Goal: Task Accomplishment & Management: Manage account settings

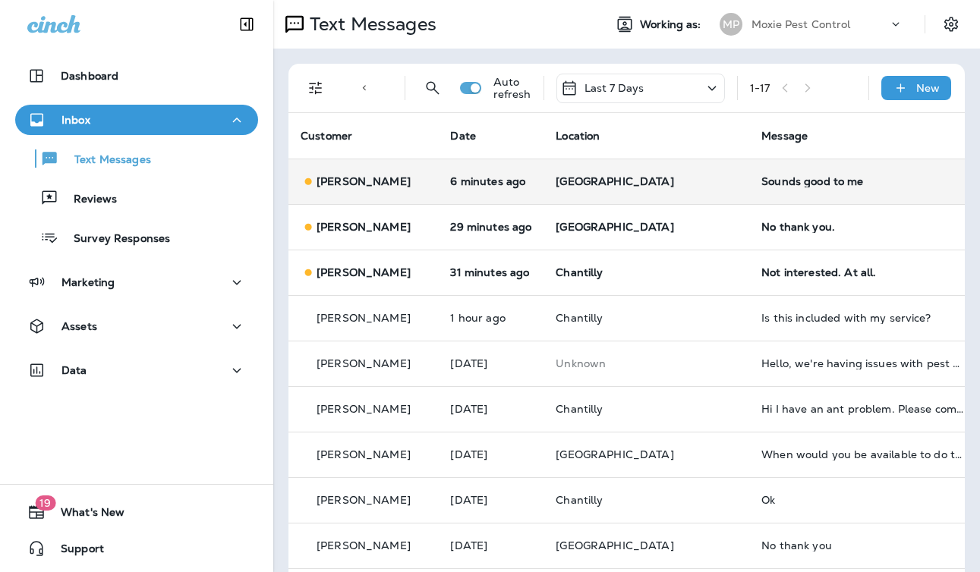
click at [632, 176] on p "[GEOGRAPHIC_DATA]" at bounding box center [646, 181] width 181 height 12
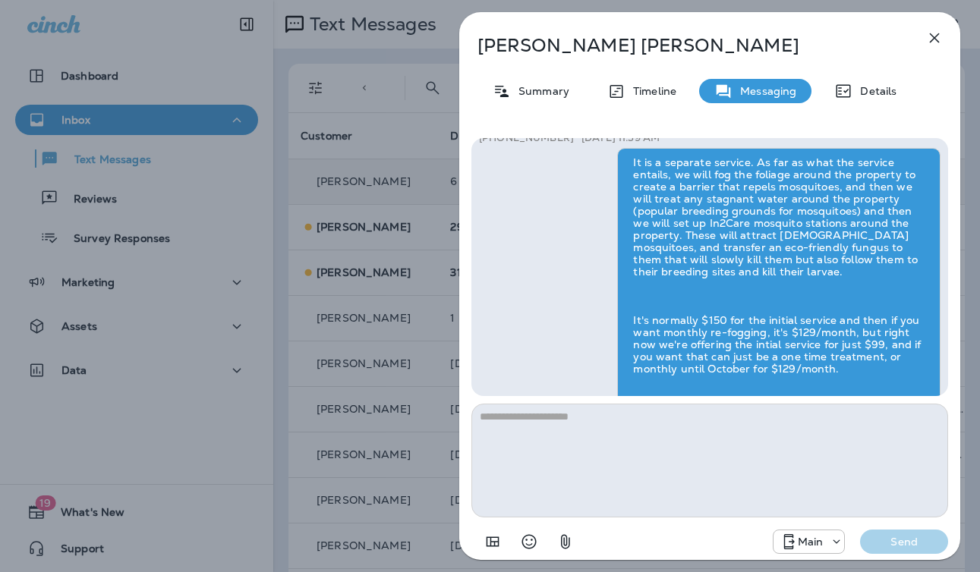
scroll to position [1, 0]
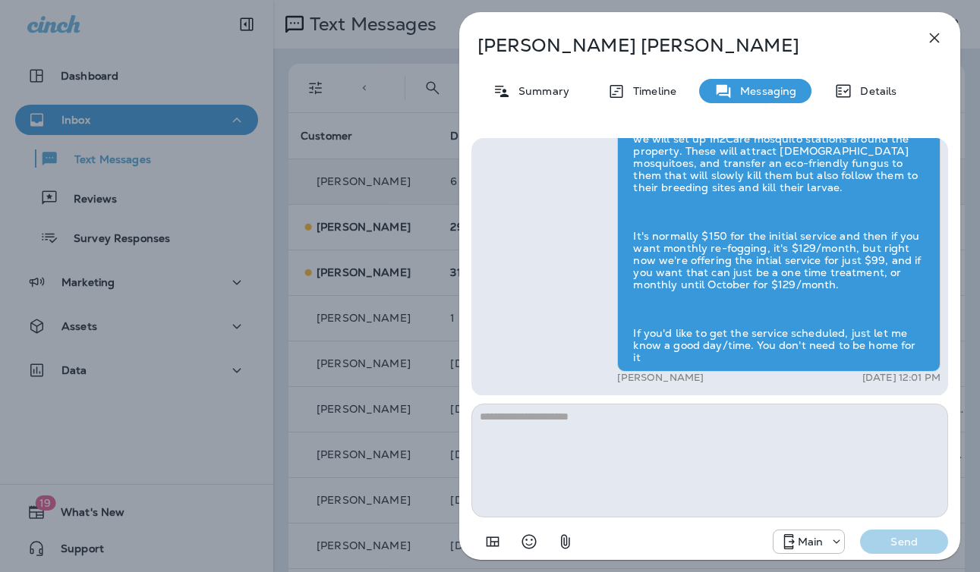
click at [381, 233] on div "[PERSON_NAME] Summary Timeline Messaging Details Hi [PERSON_NAME] , this is [PE…" at bounding box center [490, 286] width 980 height 572
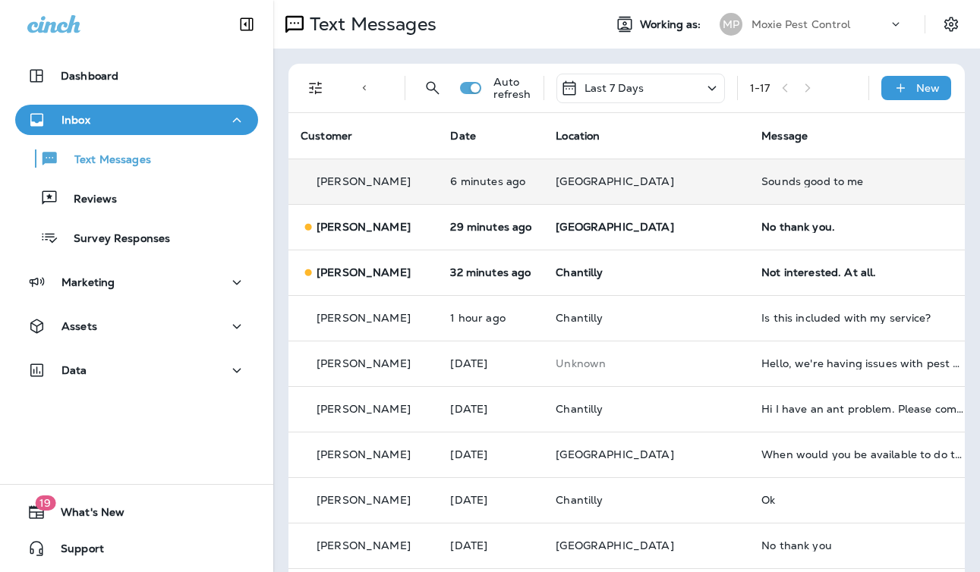
click at [653, 187] on p "[GEOGRAPHIC_DATA]" at bounding box center [646, 181] width 181 height 12
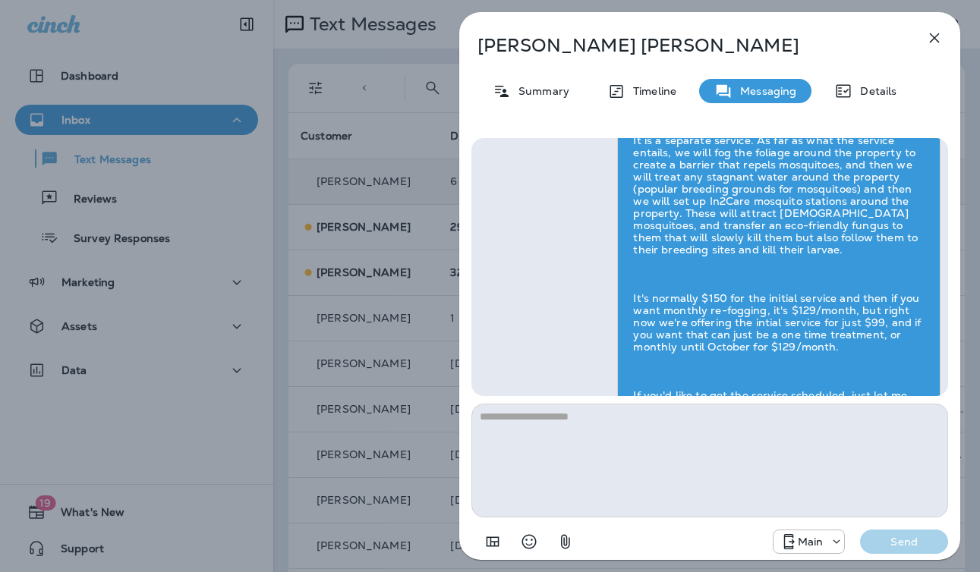
scroll to position [1, 0]
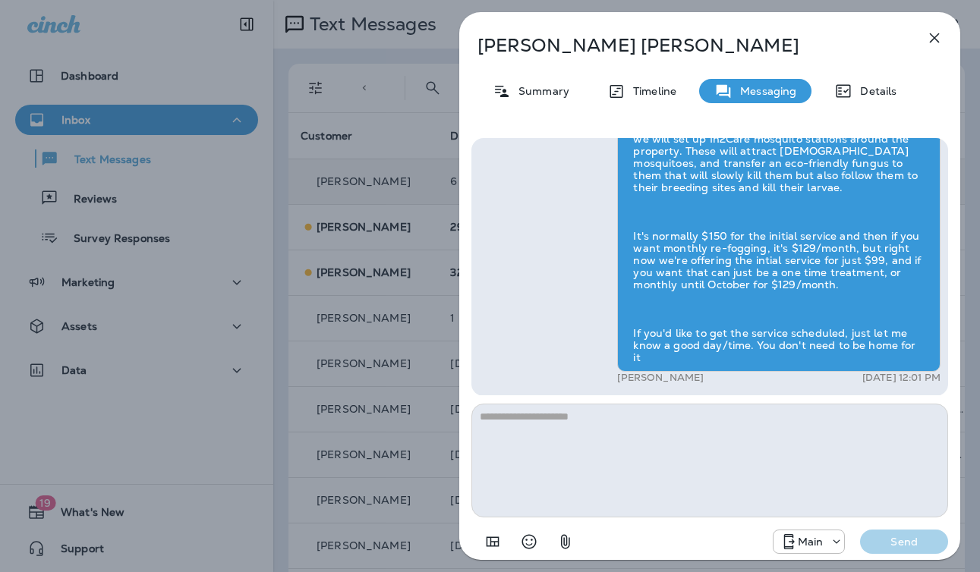
click at [421, 273] on div "[PERSON_NAME] Summary Timeline Messaging Details Hi [PERSON_NAME] , this is [PE…" at bounding box center [490, 286] width 980 height 572
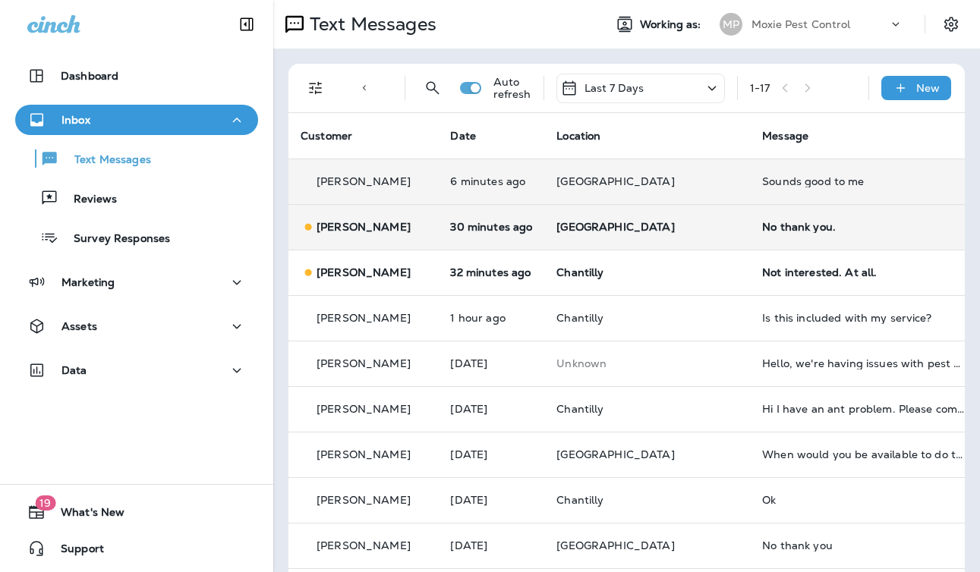
click at [635, 234] on td "[GEOGRAPHIC_DATA]" at bounding box center [647, 227] width 206 height 46
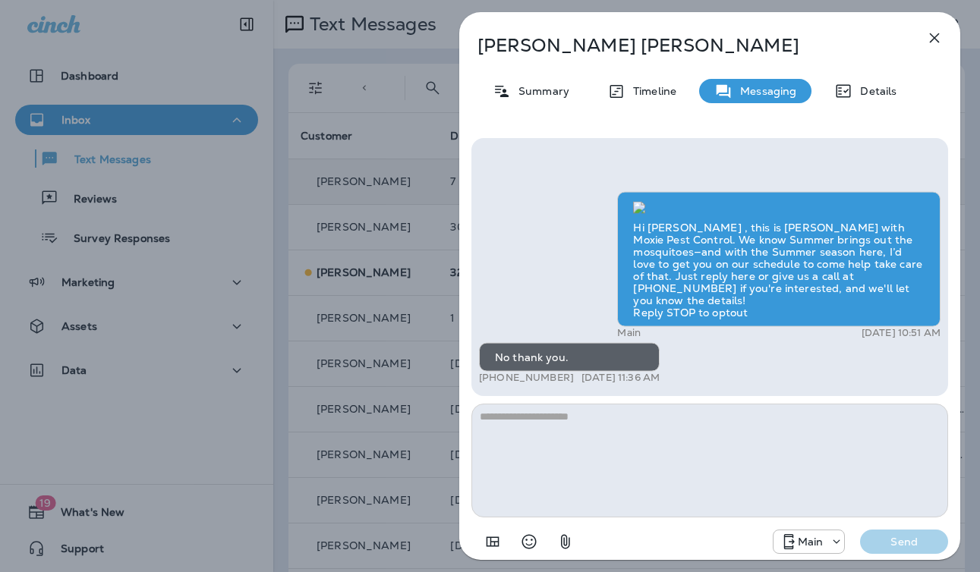
click at [367, 312] on div "[PERSON_NAME] Summary Timeline Messaging Details Hi [PERSON_NAME] , this is [PE…" at bounding box center [490, 286] width 980 height 572
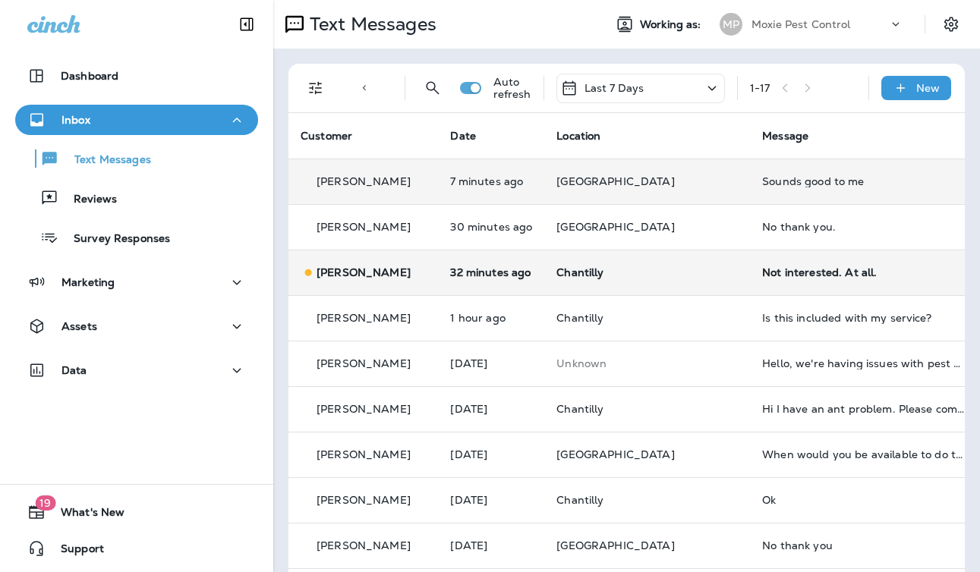
click at [618, 271] on p "Chantilly" at bounding box center [646, 272] width 181 height 12
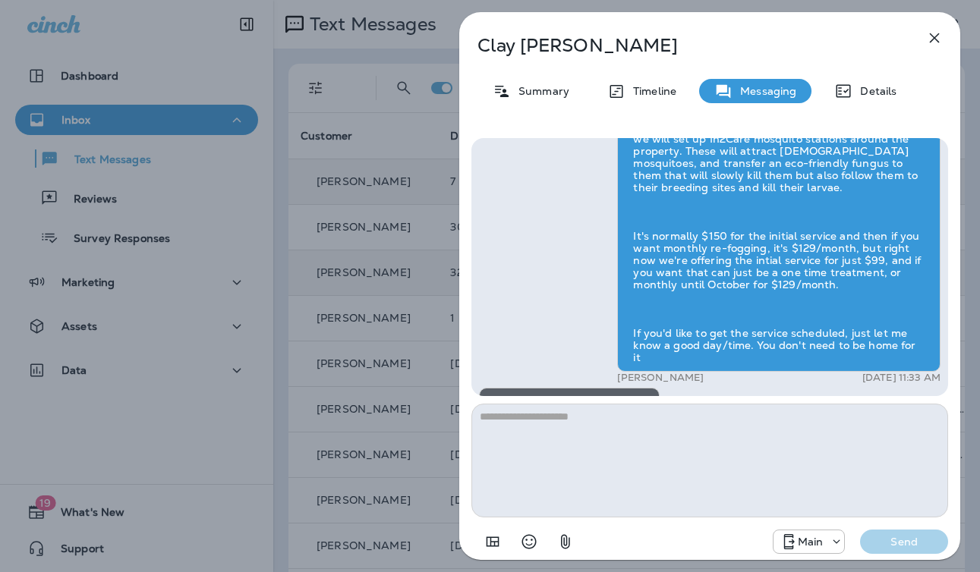
click at [374, 329] on div "[PERSON_NAME] Summary Timeline Messaging Details Hi [PERSON_NAME] , this is [PE…" at bounding box center [490, 286] width 980 height 572
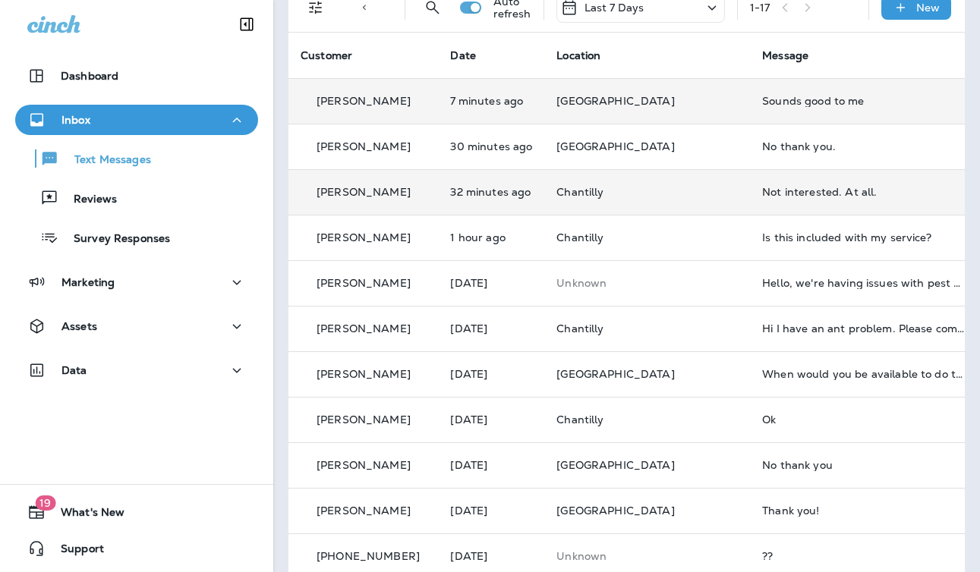
scroll to position [83, 0]
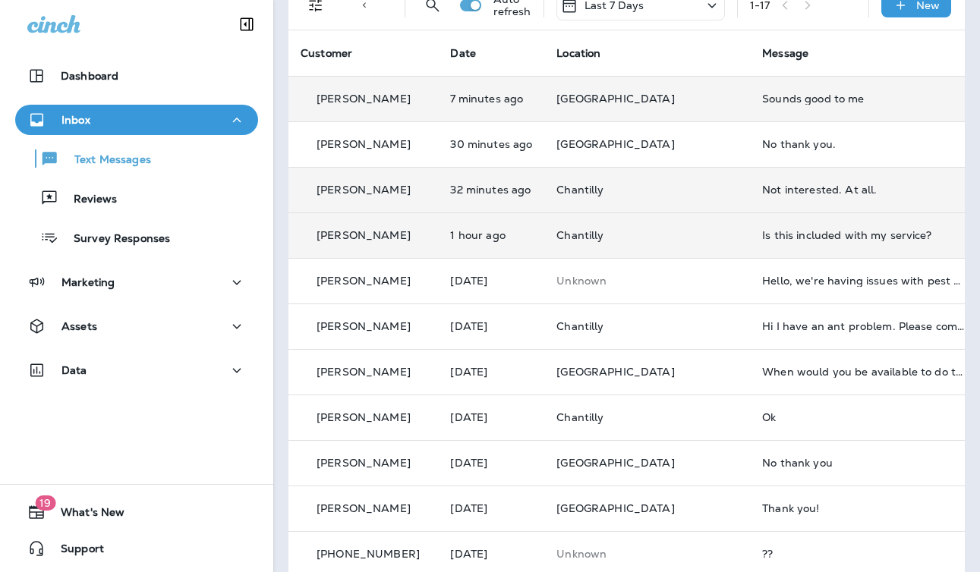
click at [635, 255] on td "Chantilly" at bounding box center [647, 236] width 206 height 46
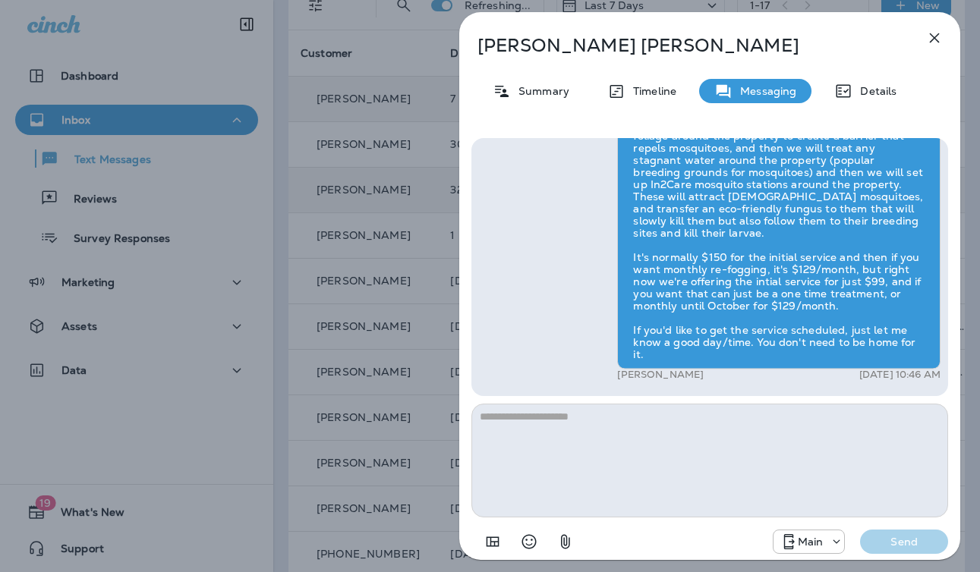
click at [376, 320] on div "[PERSON_NAME] Summary Timeline Messaging Details Hi [PERSON_NAME] , this is [PE…" at bounding box center [490, 286] width 980 height 572
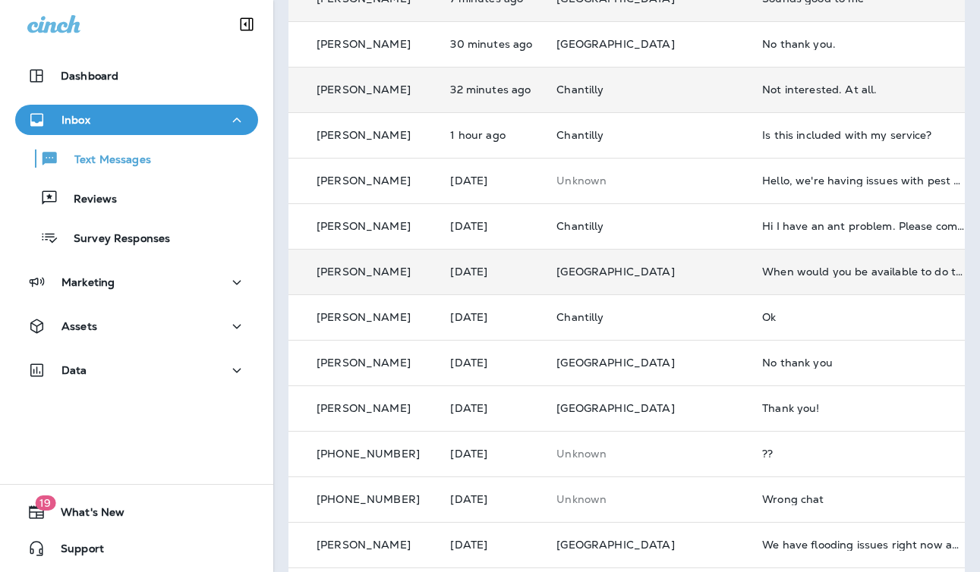
scroll to position [188, 0]
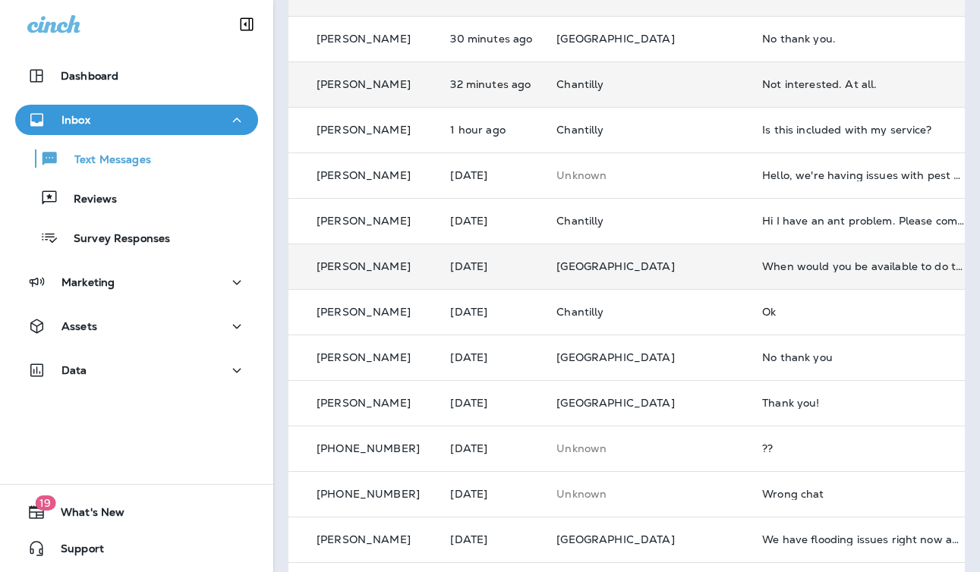
click at [659, 270] on p "[GEOGRAPHIC_DATA]" at bounding box center [646, 266] width 181 height 12
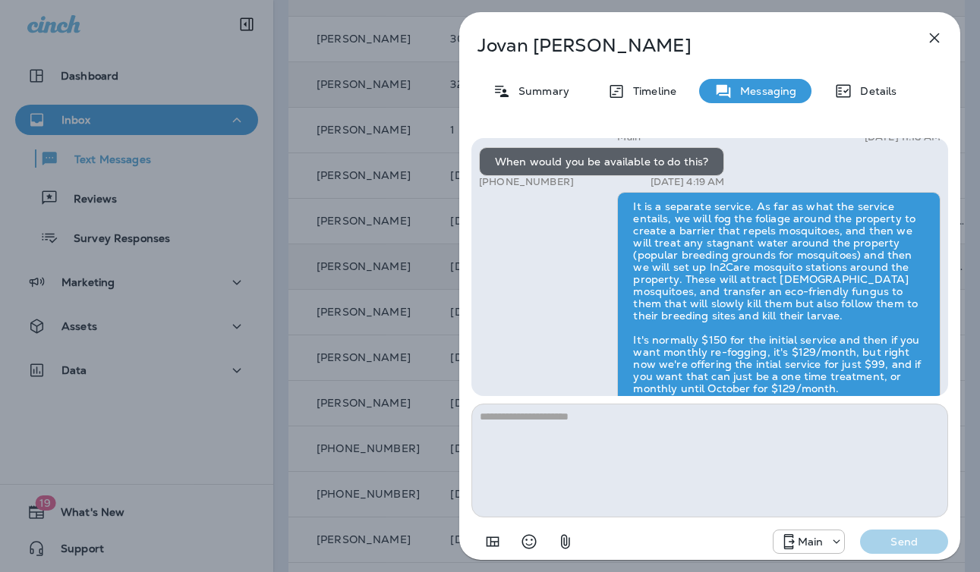
scroll to position [1, 0]
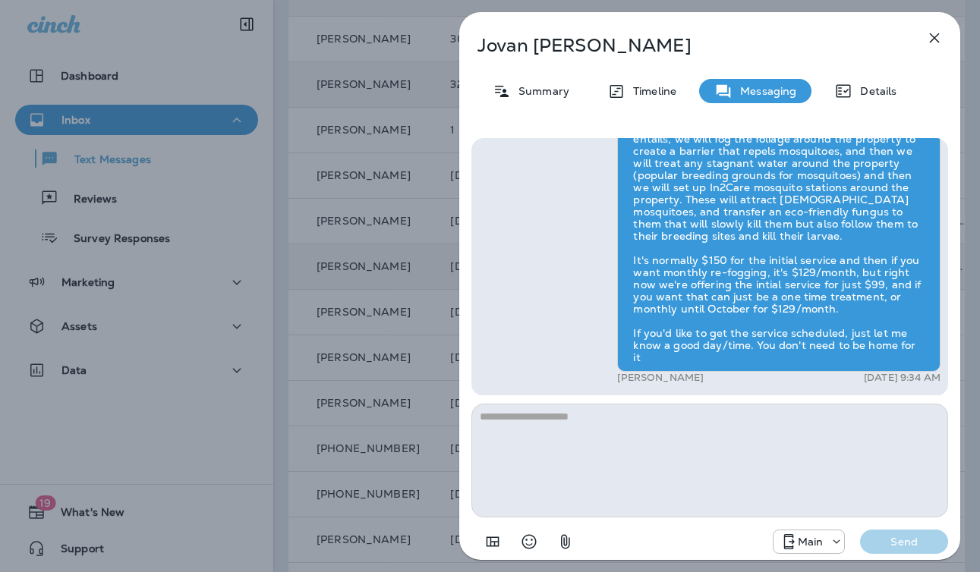
click at [396, 309] on div "[PERSON_NAME] Summary Timeline Messaging Details Hi [PERSON_NAME] , this is [PE…" at bounding box center [490, 286] width 980 height 572
